Goal: Information Seeking & Learning: Learn about a topic

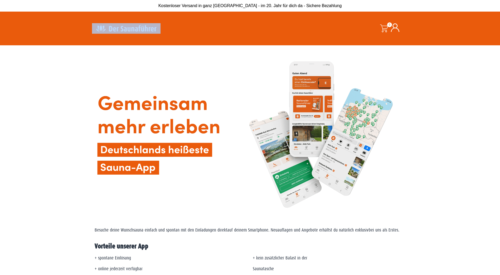
click at [128, 29] on img at bounding box center [126, 28] width 69 height 10
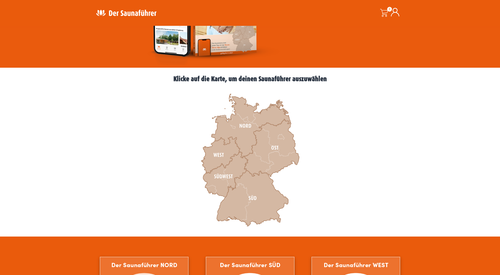
scroll to position [105, 0]
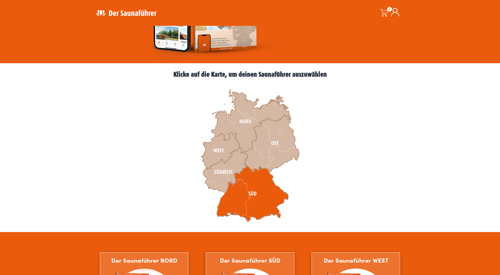
click at [253, 197] on icon at bounding box center [253, 194] width 72 height 56
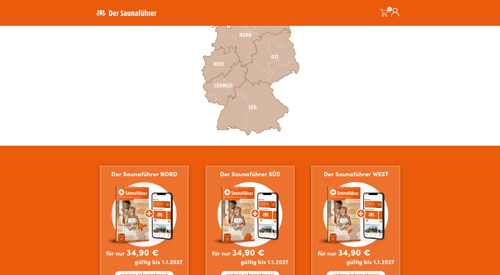
scroll to position [211, 0]
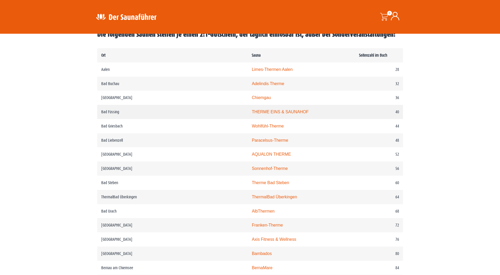
scroll to position [121, 0]
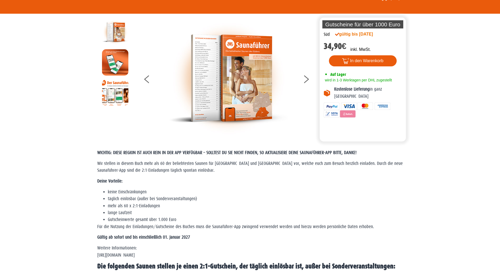
scroll to position [0, 0]
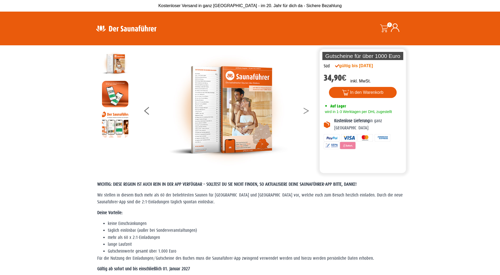
click at [304, 110] on button at bounding box center [309, 111] width 13 height 13
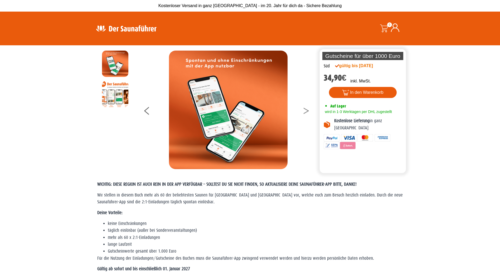
click at [304, 110] on button at bounding box center [309, 111] width 13 height 13
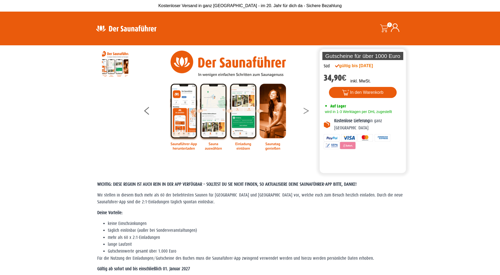
click at [304, 110] on button at bounding box center [309, 111] width 13 height 13
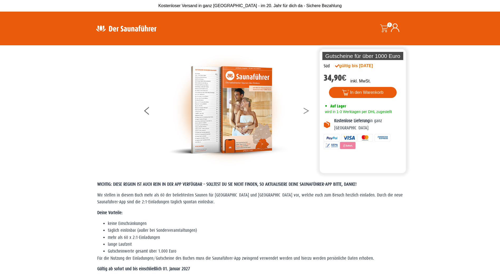
click at [304, 110] on button at bounding box center [309, 111] width 13 height 13
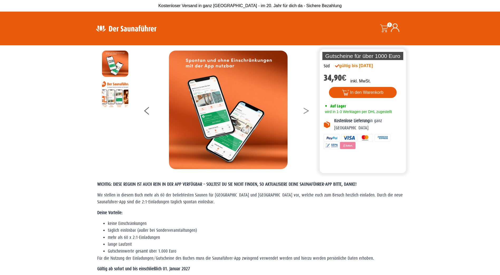
click at [304, 110] on button at bounding box center [309, 111] width 13 height 13
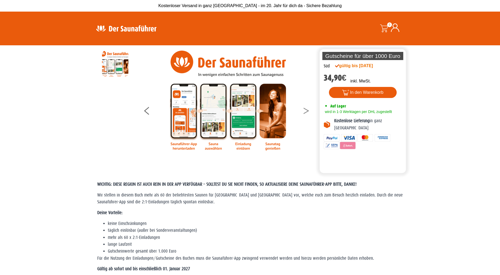
click at [303, 110] on button at bounding box center [309, 111] width 13 height 13
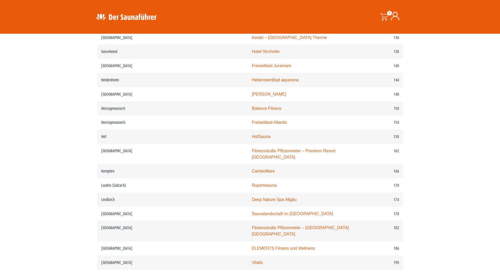
scroll to position [685, 0]
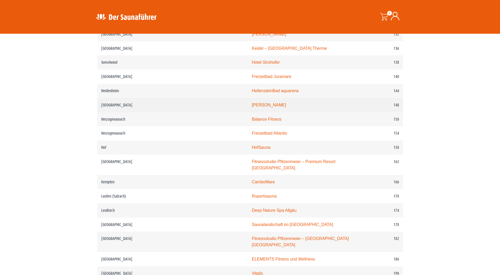
click at [252, 107] on link "PASCHA HAMAM" at bounding box center [269, 105] width 34 height 4
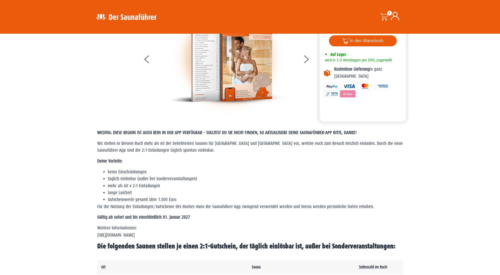
scroll to position [0, 0]
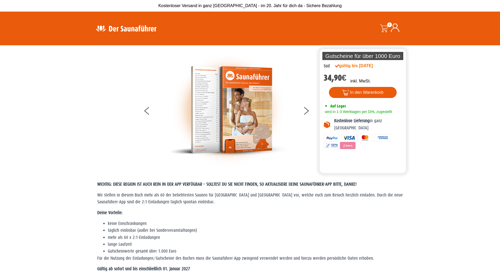
click at [115, 30] on img at bounding box center [126, 28] width 69 height 10
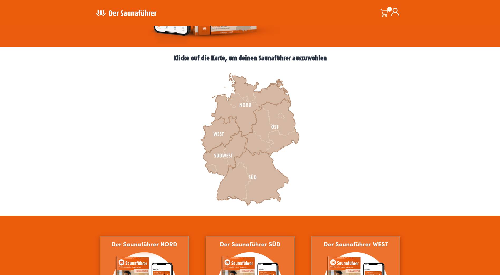
scroll to position [132, 0]
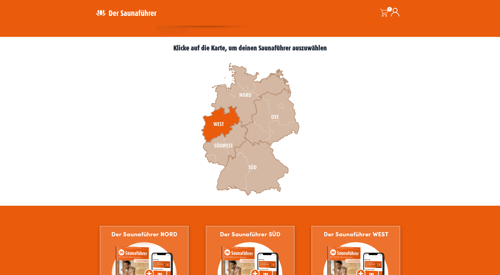
click at [231, 117] on icon at bounding box center [220, 124] width 38 height 36
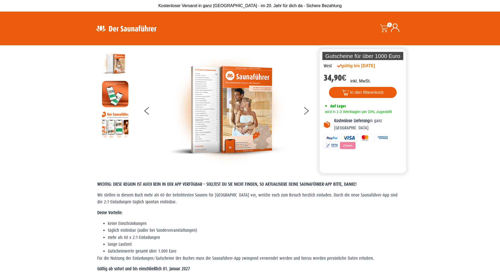
click at [137, 28] on img at bounding box center [126, 28] width 69 height 10
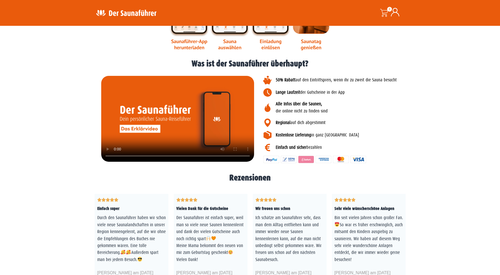
scroll to position [633, 0]
